Goal: Information Seeking & Learning: Learn about a topic

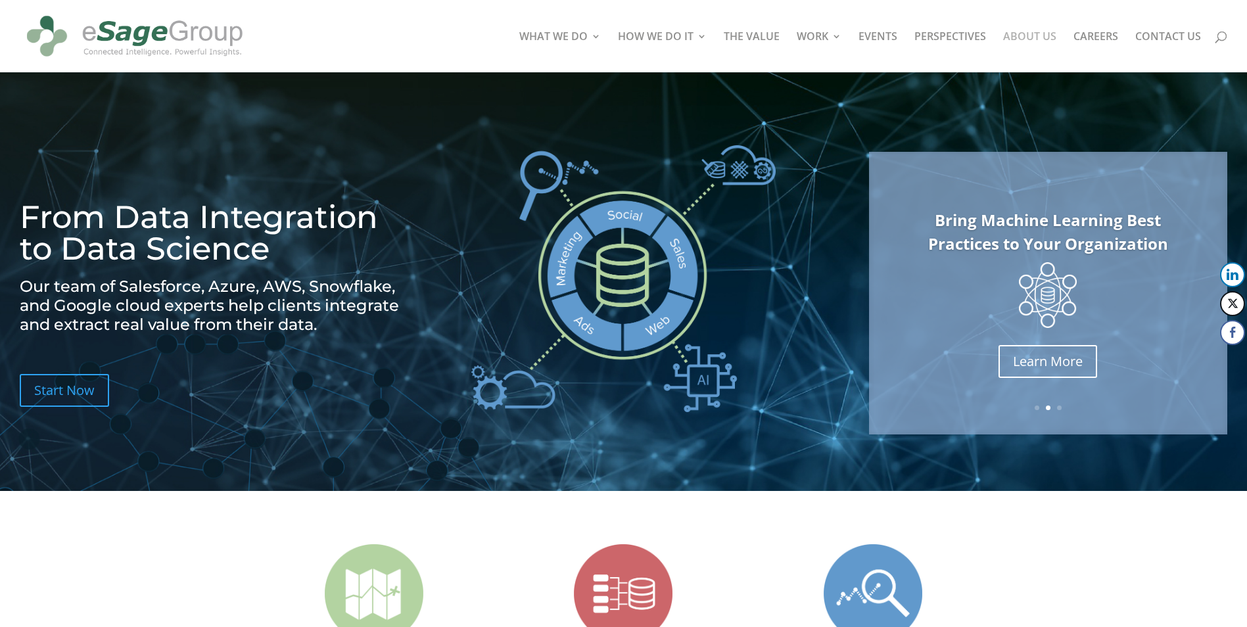
click at [1034, 35] on link "ABOUT US" at bounding box center [1029, 52] width 53 height 41
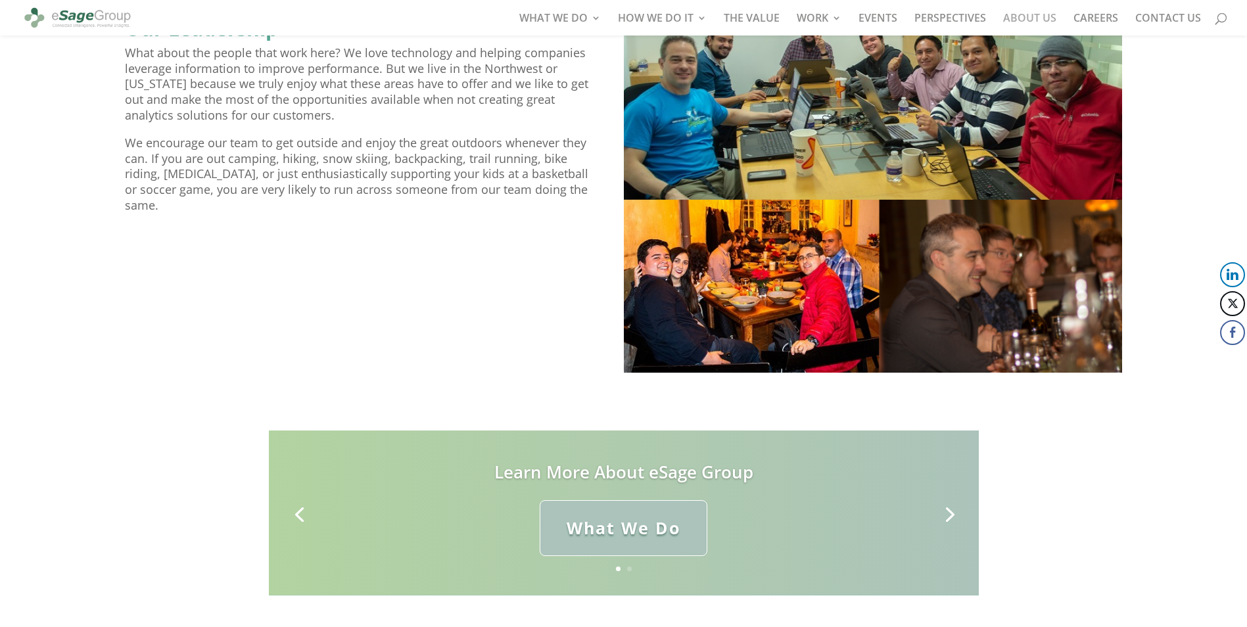
scroll to position [1372, 0]
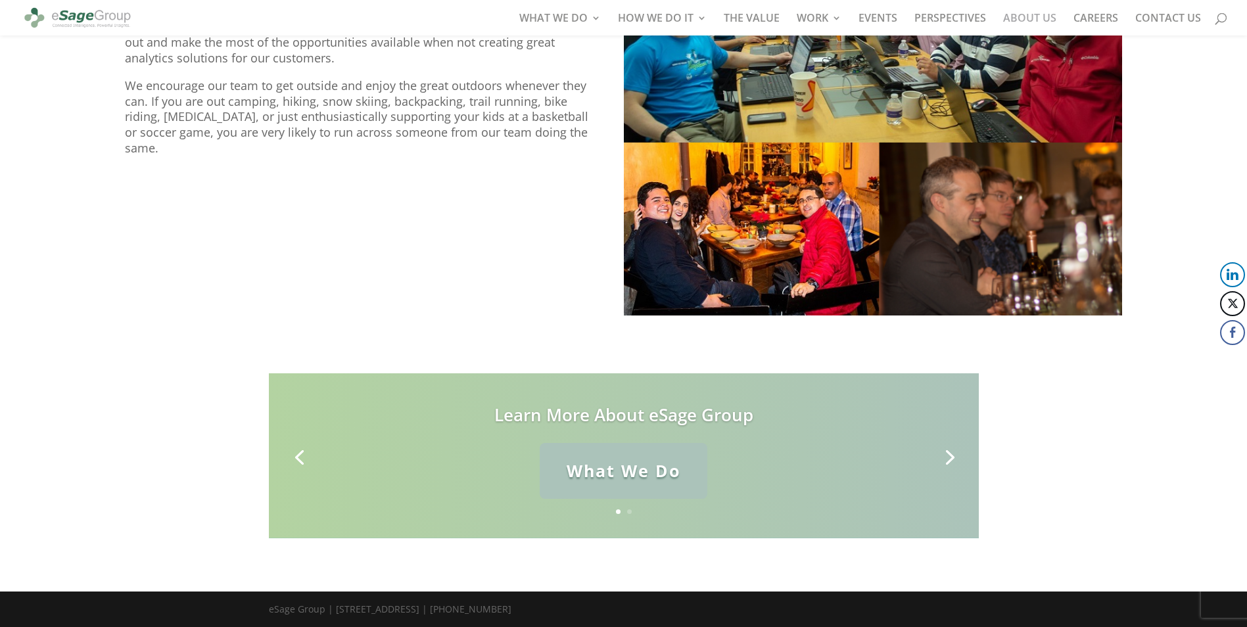
click at [659, 475] on link "What We Do" at bounding box center [624, 471] width 168 height 56
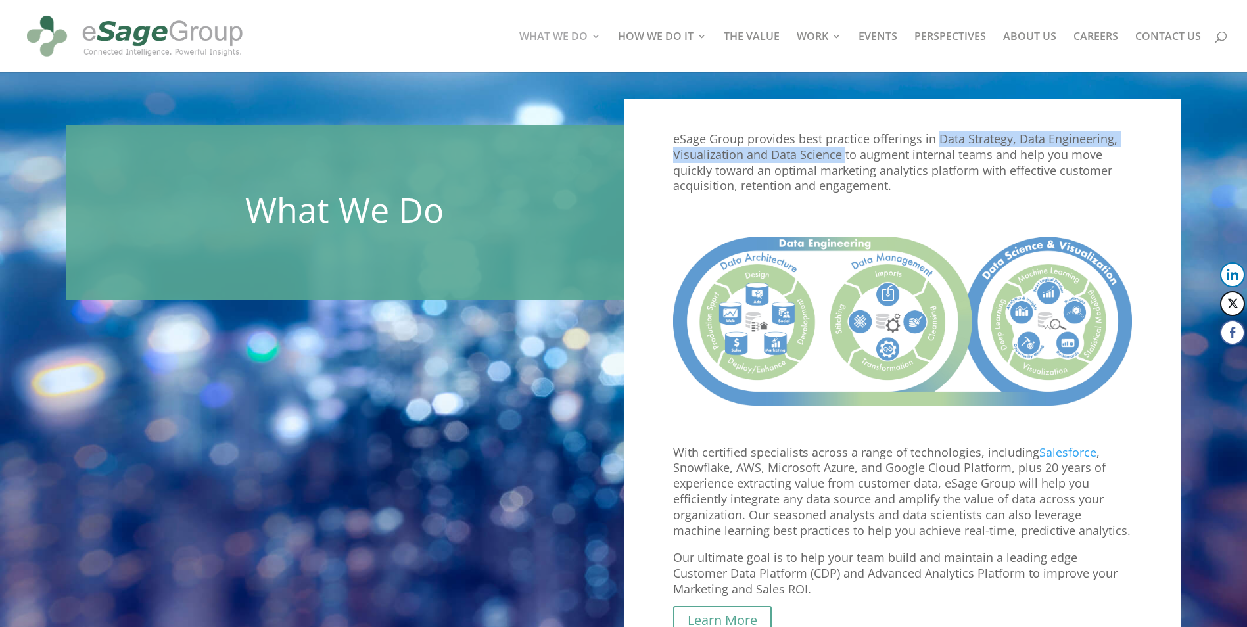
drag, startPoint x: 936, startPoint y: 140, endPoint x: 842, endPoint y: 155, distance: 95.2
click at [842, 155] on p "eSage Group provides best practice offerings in Data Strategy, Data Engineering…" at bounding box center [903, 169] width 460 height 74
copy p "Data Strategy, Data Engineering, Visualization and Data Science"
